Goal: Find specific page/section: Find specific page/section

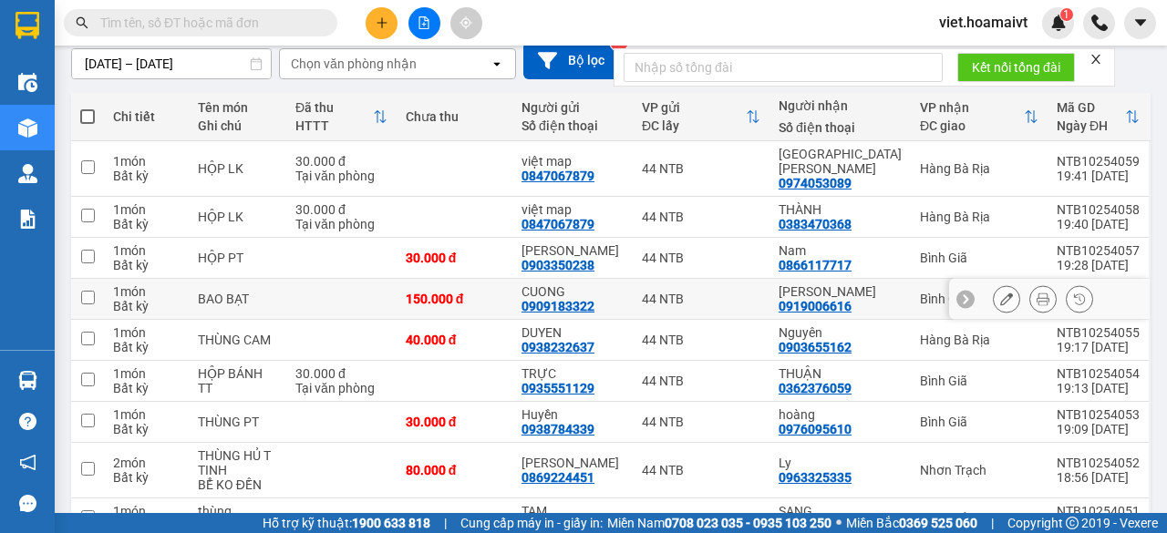
scroll to position [294, 0]
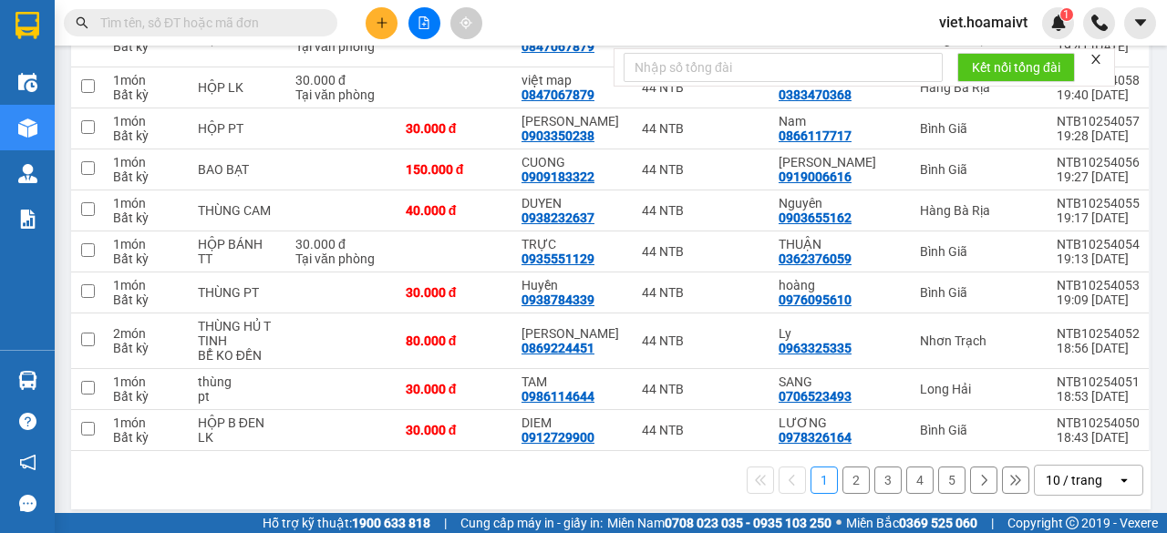
click at [1081, 471] on div "10 / trang" at bounding box center [1074, 480] width 57 height 18
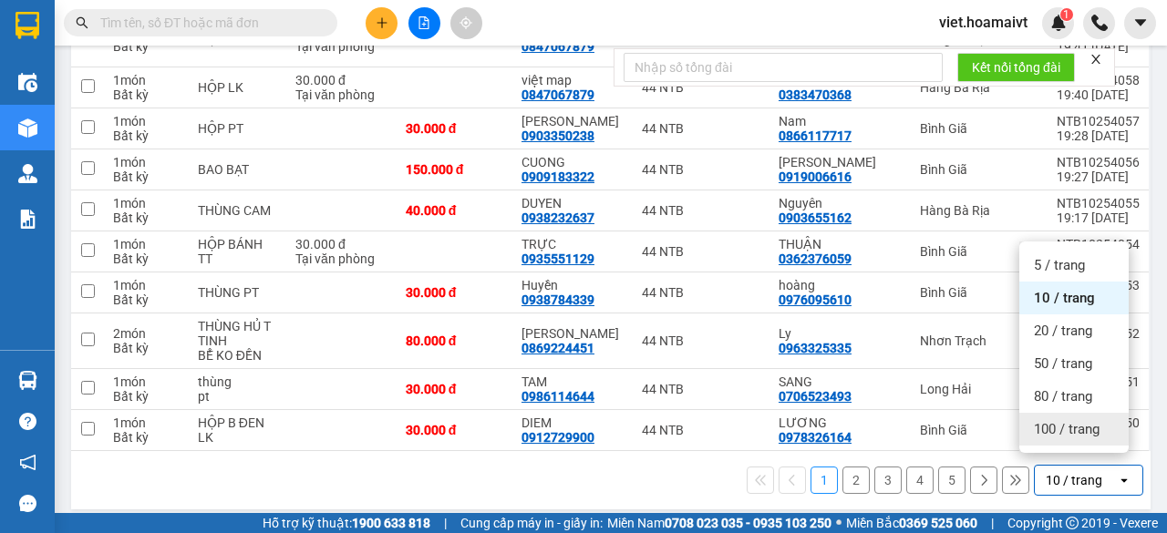
click at [1085, 439] on div "100 / trang" at bounding box center [1073, 429] width 109 height 33
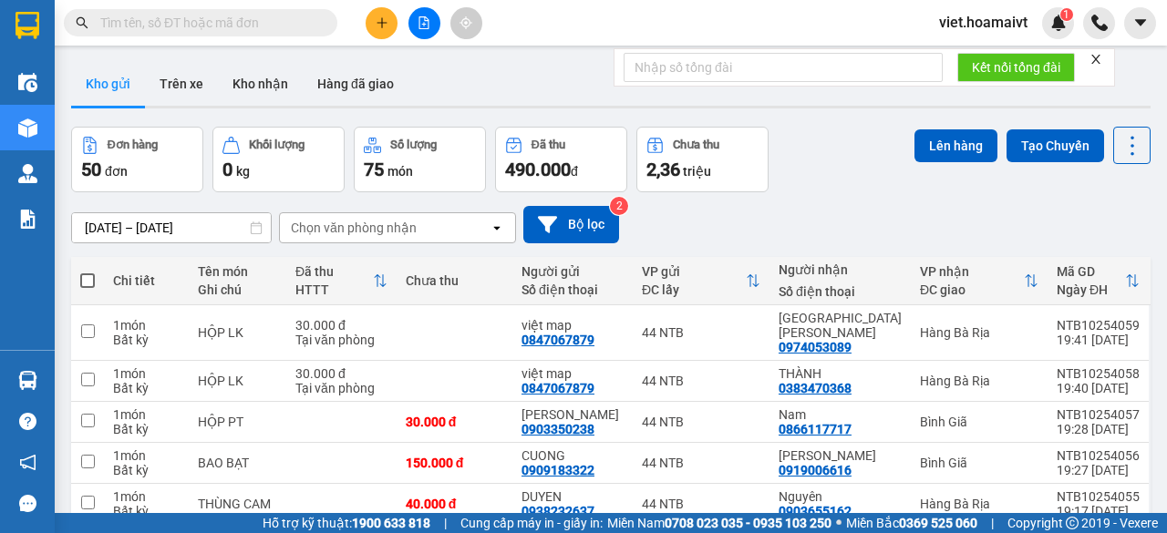
scroll to position [294, 0]
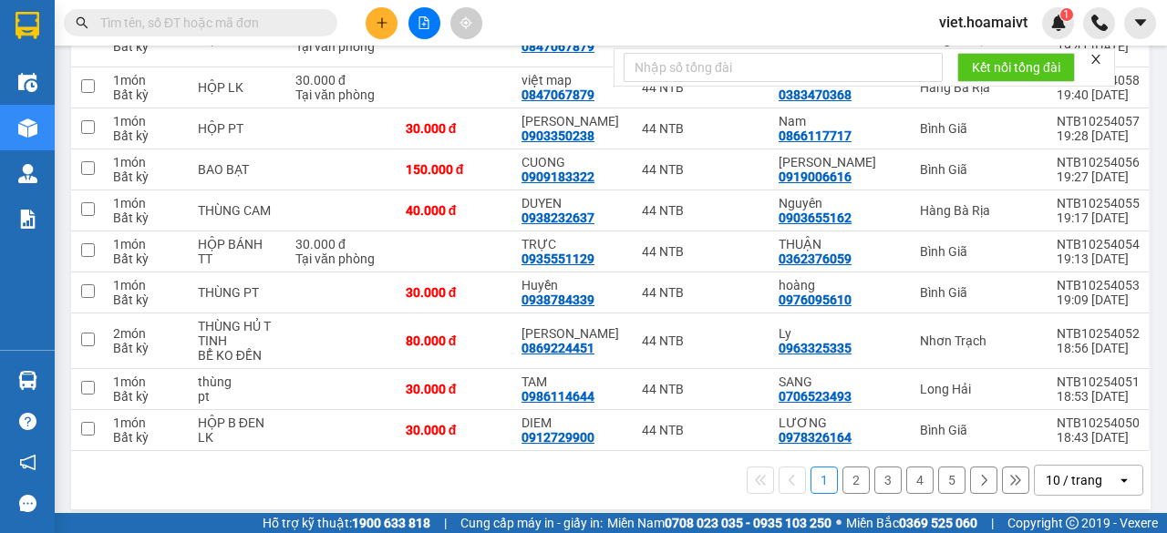
click at [1056, 471] on div "10 / trang" at bounding box center [1074, 480] width 57 height 18
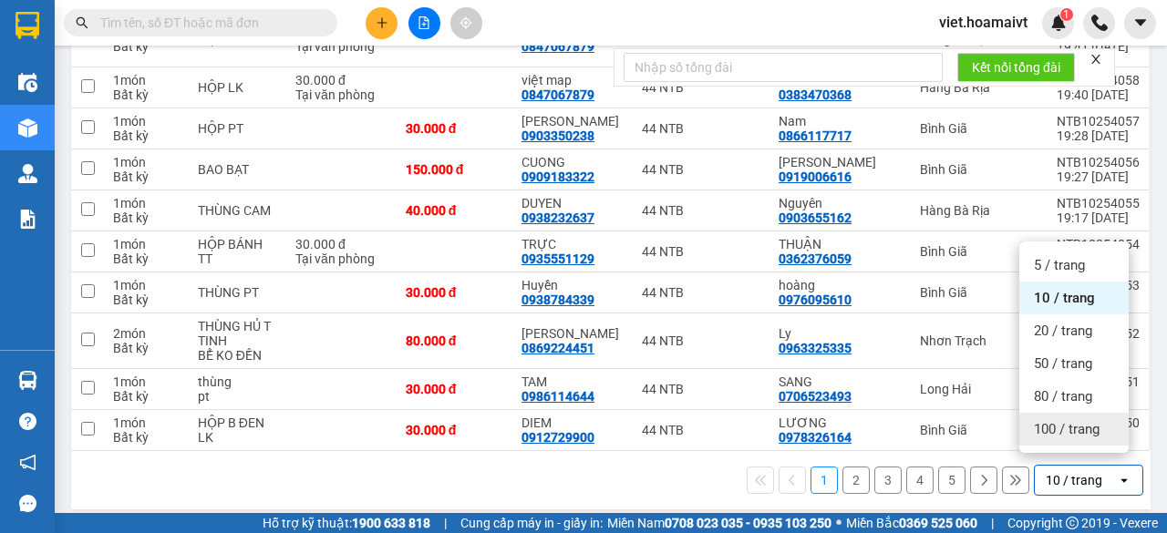
click at [1054, 429] on span "100 / trang" at bounding box center [1067, 429] width 66 height 18
